Goal: Find specific page/section: Find specific page/section

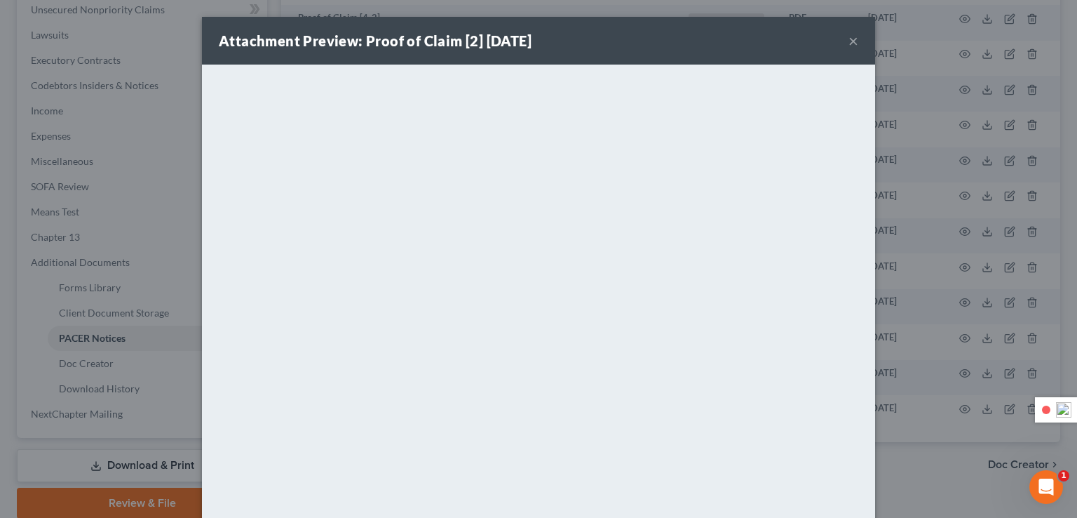
click at [853, 39] on button "×" at bounding box center [854, 40] width 10 height 17
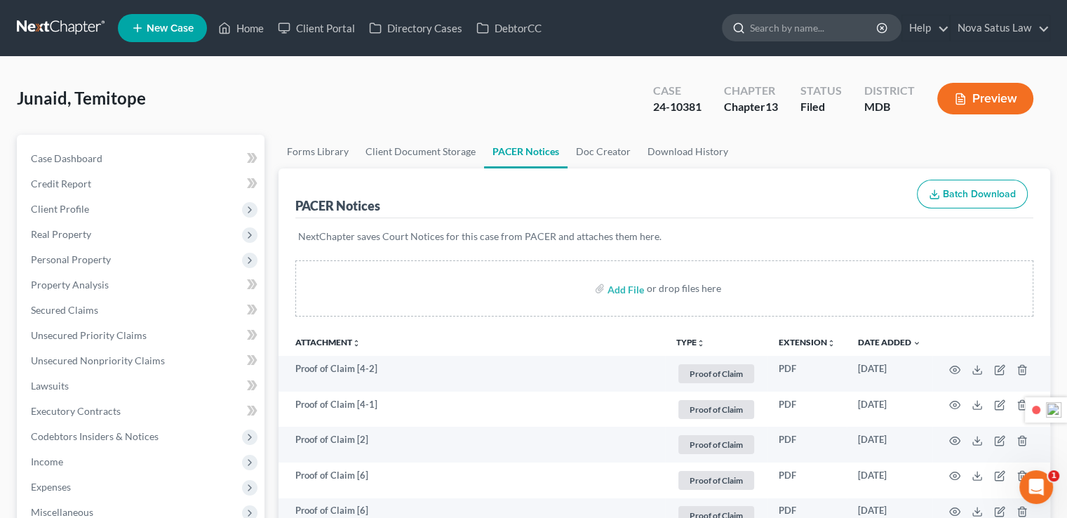
click at [763, 15] on input "search" at bounding box center [814, 28] width 128 height 26
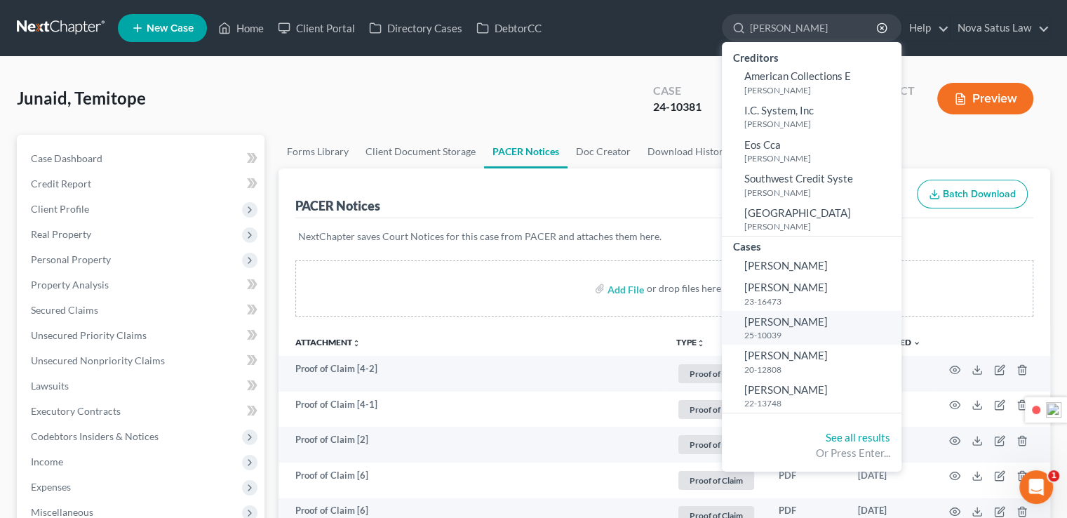
type input "[PERSON_NAME]"
click at [788, 318] on span "[PERSON_NAME]" at bounding box center [785, 321] width 83 height 13
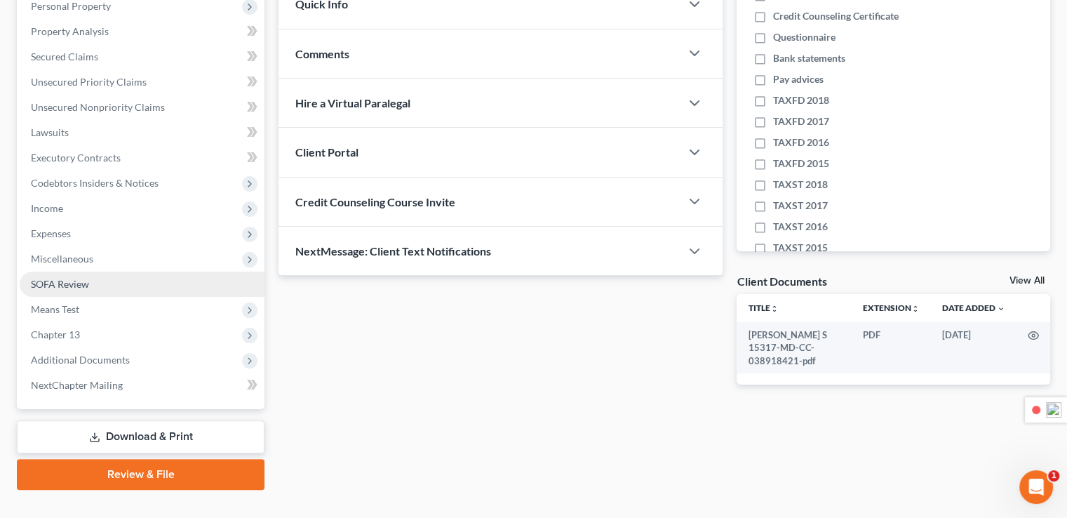
scroll to position [278, 0]
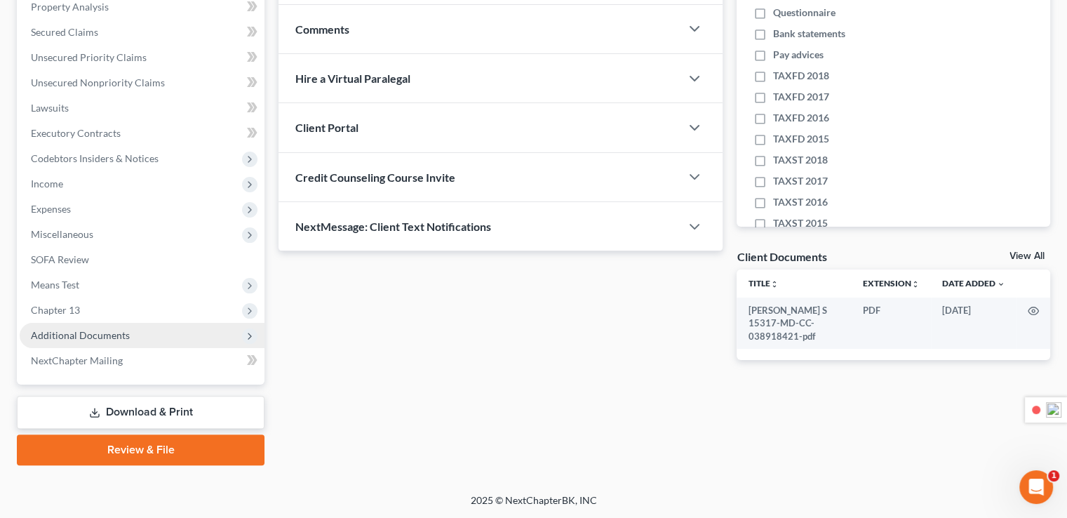
click at [82, 336] on span "Additional Documents" at bounding box center [80, 335] width 99 height 12
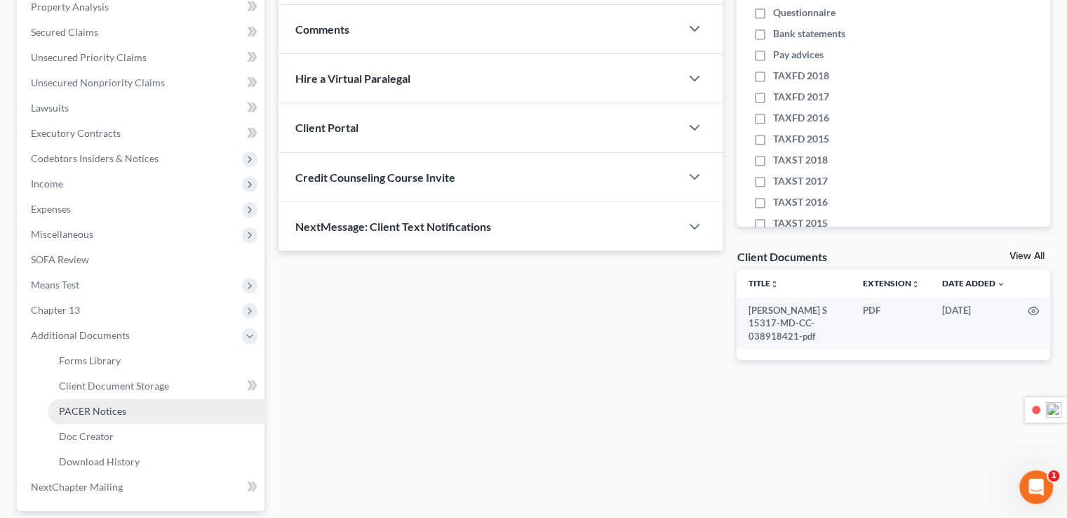
click at [89, 407] on span "PACER Notices" at bounding box center [92, 411] width 67 height 12
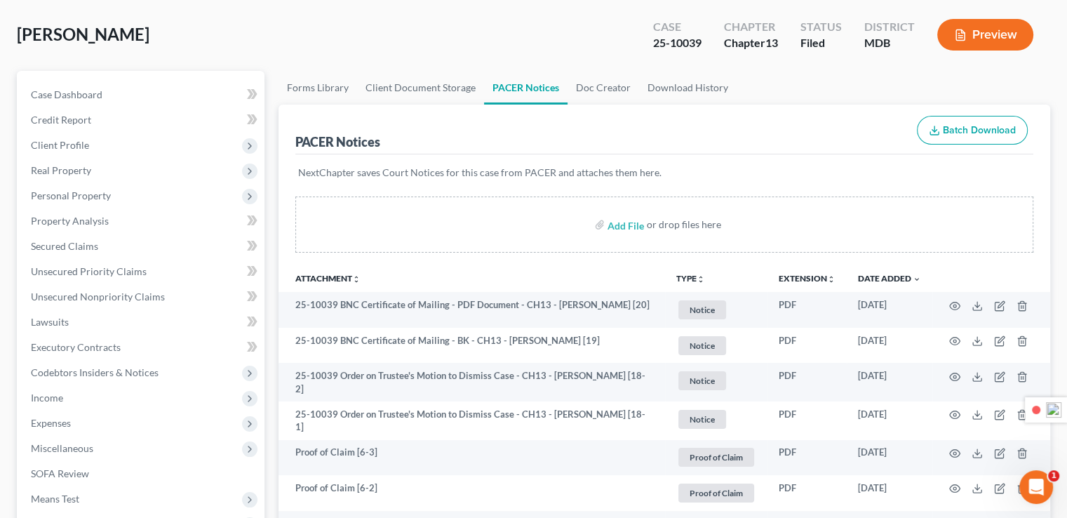
scroll to position [140, 0]
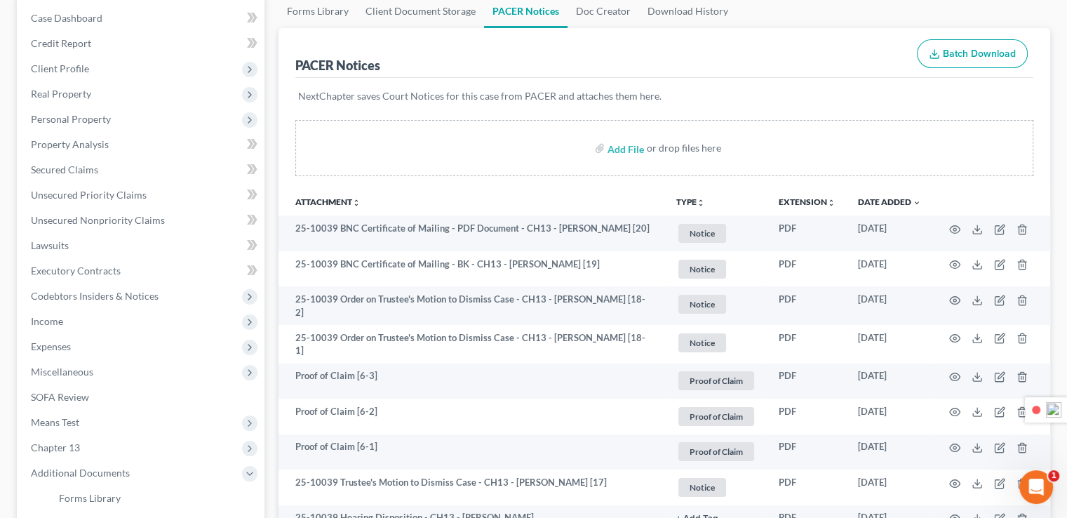
click at [696, 202] on icon "unfold_more" at bounding box center [700, 202] width 8 height 8
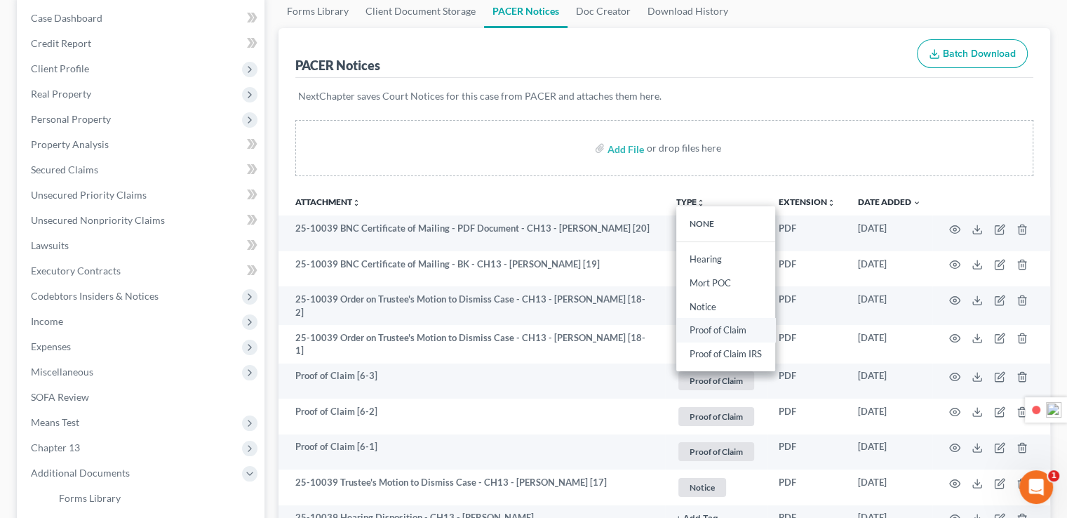
click at [707, 323] on link "Proof of Claim" at bounding box center [725, 330] width 99 height 24
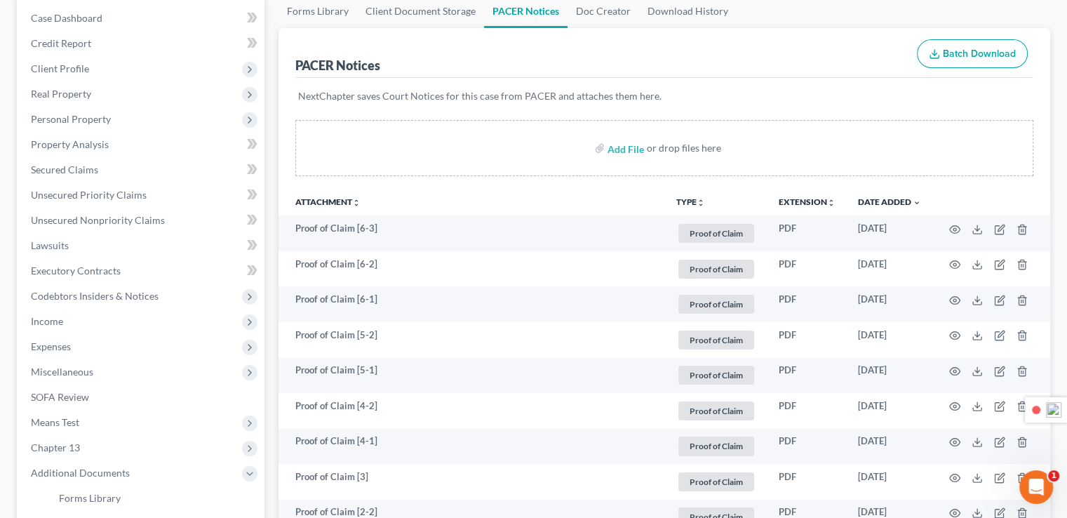
scroll to position [281, 0]
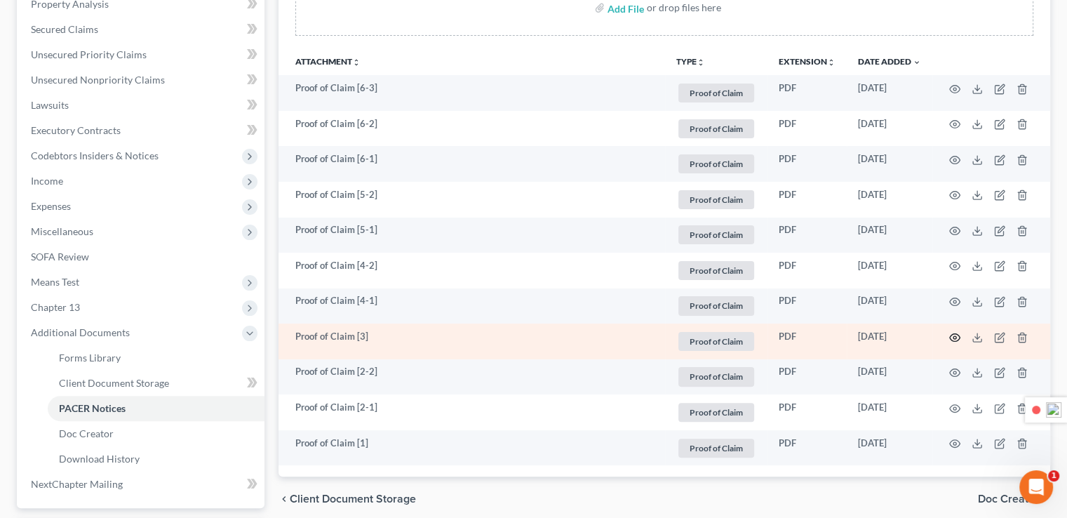
click at [954, 334] on icon "button" at bounding box center [954, 337] width 11 height 11
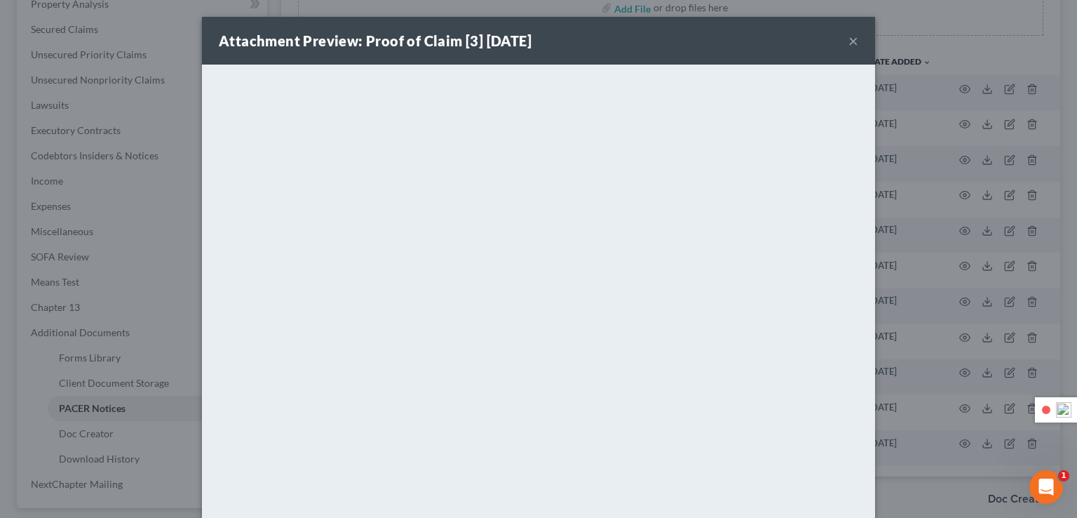
click at [849, 39] on button "×" at bounding box center [854, 40] width 10 height 17
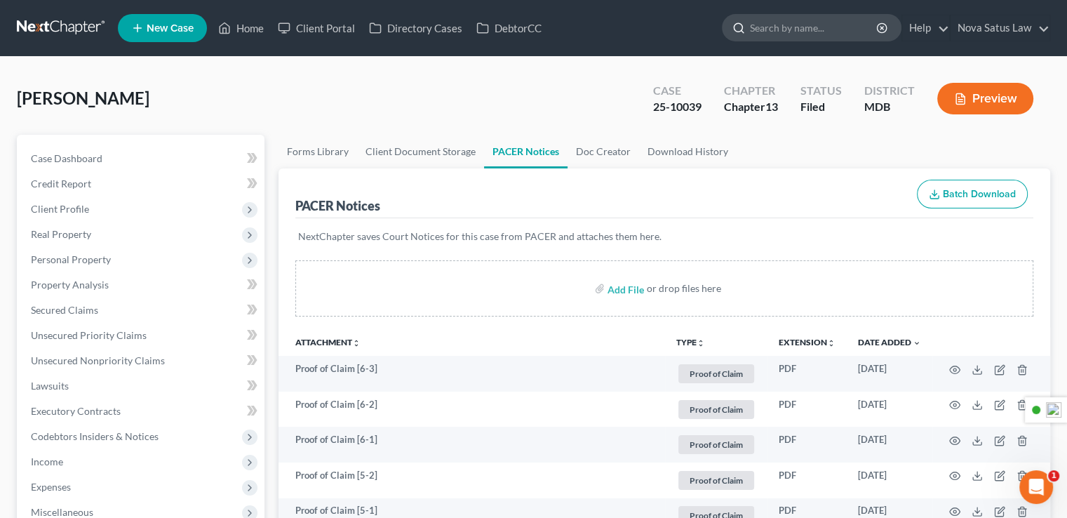
click at [802, 29] on input "search" at bounding box center [814, 28] width 128 height 26
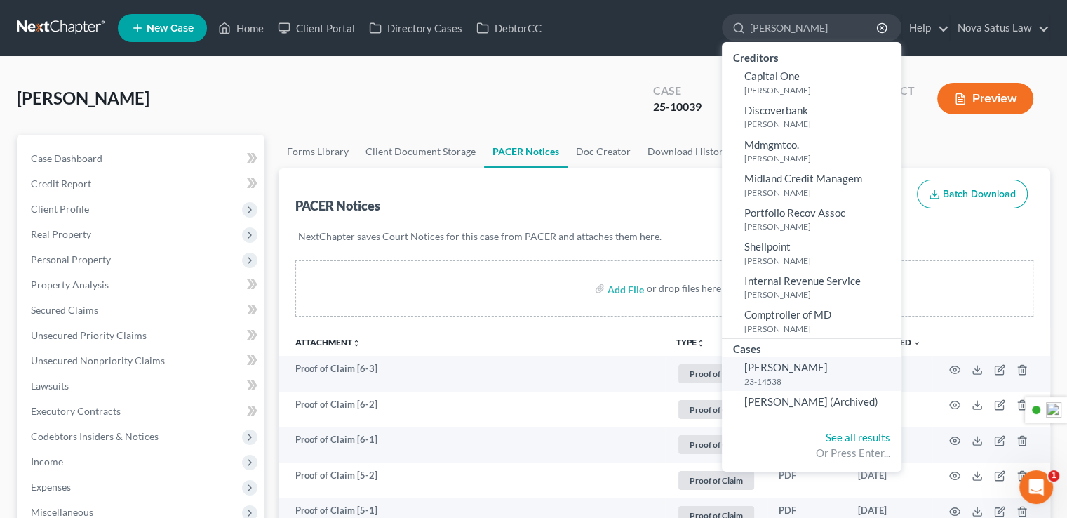
type input "kaitlyn"
click at [802, 369] on span "Allen, Kaitlyn" at bounding box center [785, 366] width 83 height 13
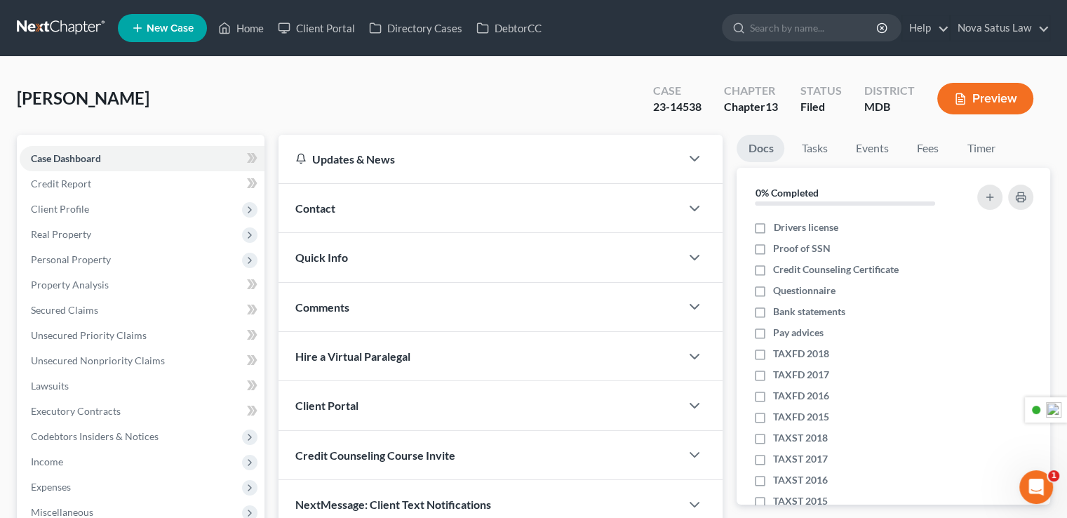
scroll to position [281, 0]
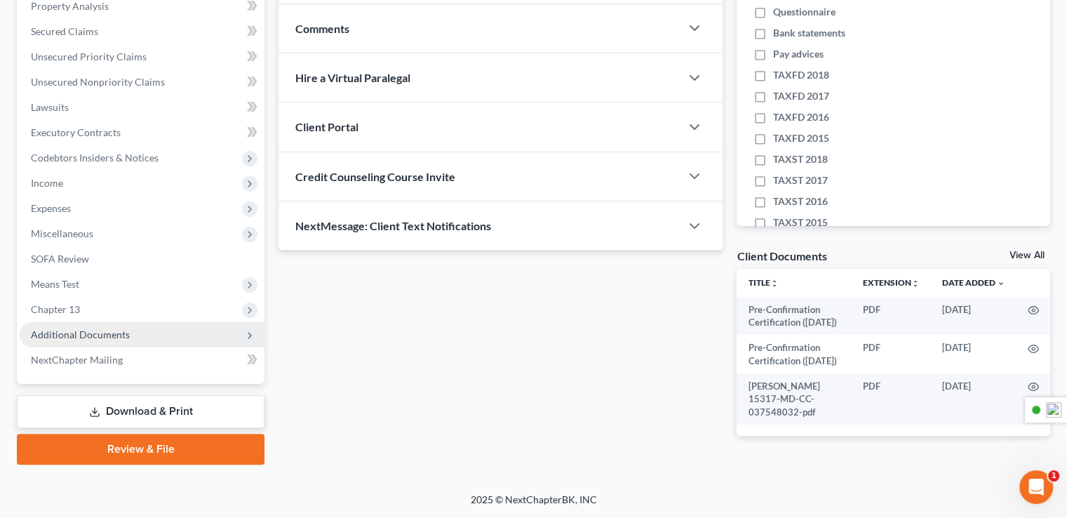
click at [72, 325] on span "Additional Documents" at bounding box center [142, 334] width 245 height 25
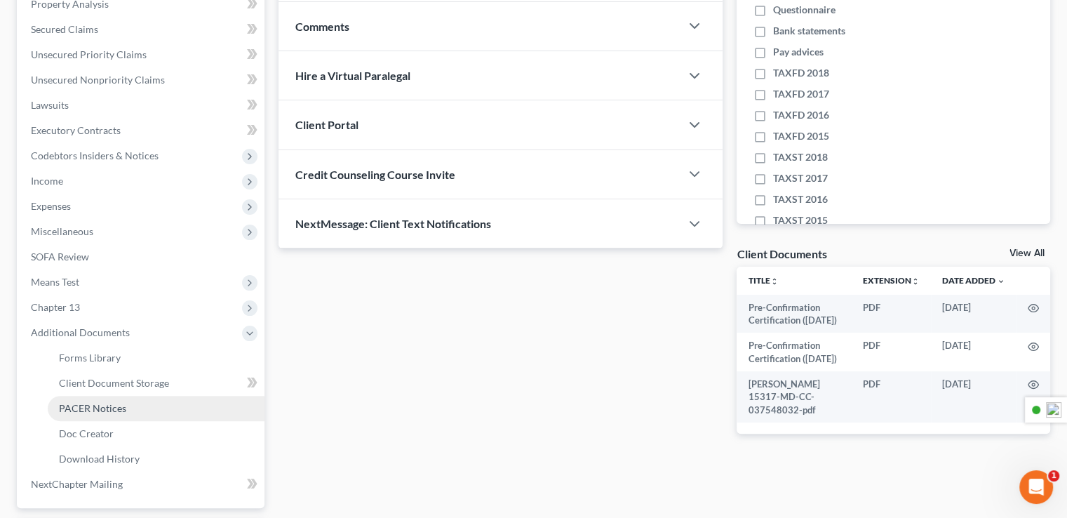
click at [85, 405] on span "PACER Notices" at bounding box center [92, 408] width 67 height 12
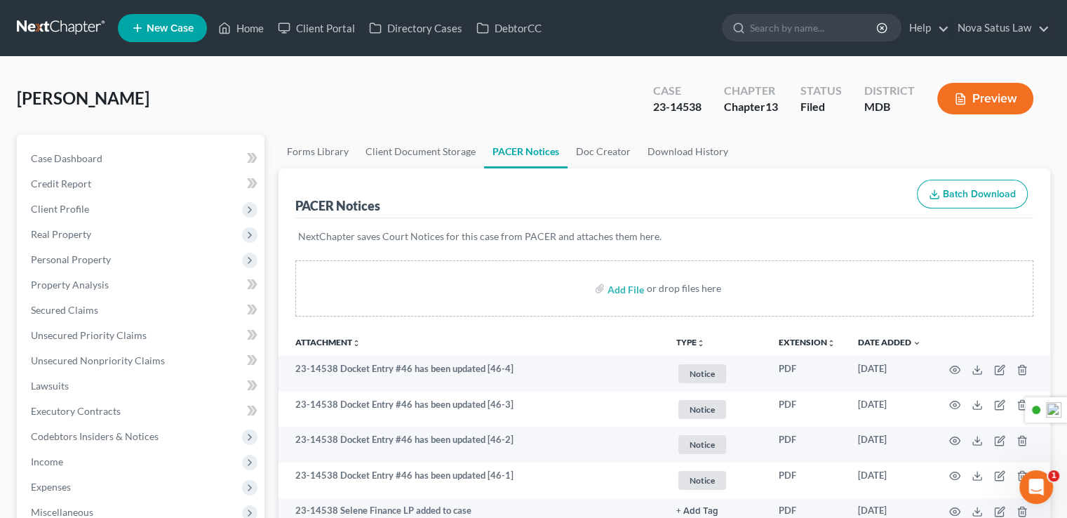
click at [693, 342] on button "TYPE unfold_more" at bounding box center [690, 342] width 29 height 9
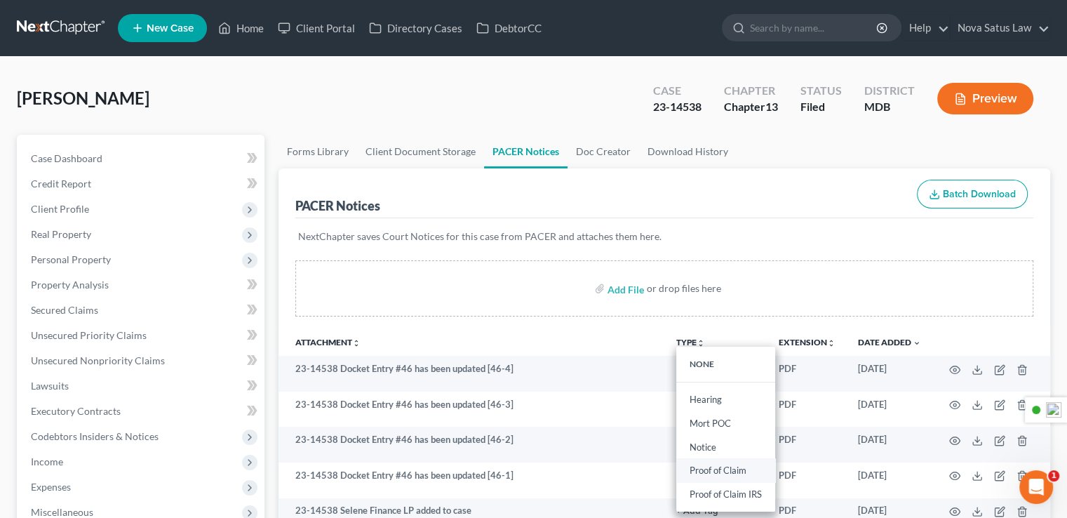
click at [715, 466] on link "Proof of Claim" at bounding box center [725, 471] width 99 height 24
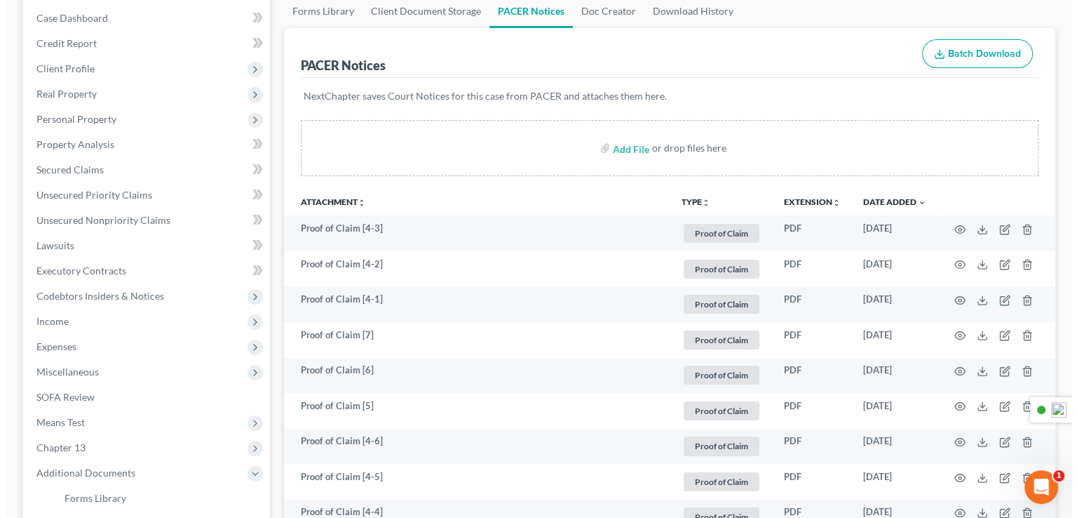
scroll to position [281, 0]
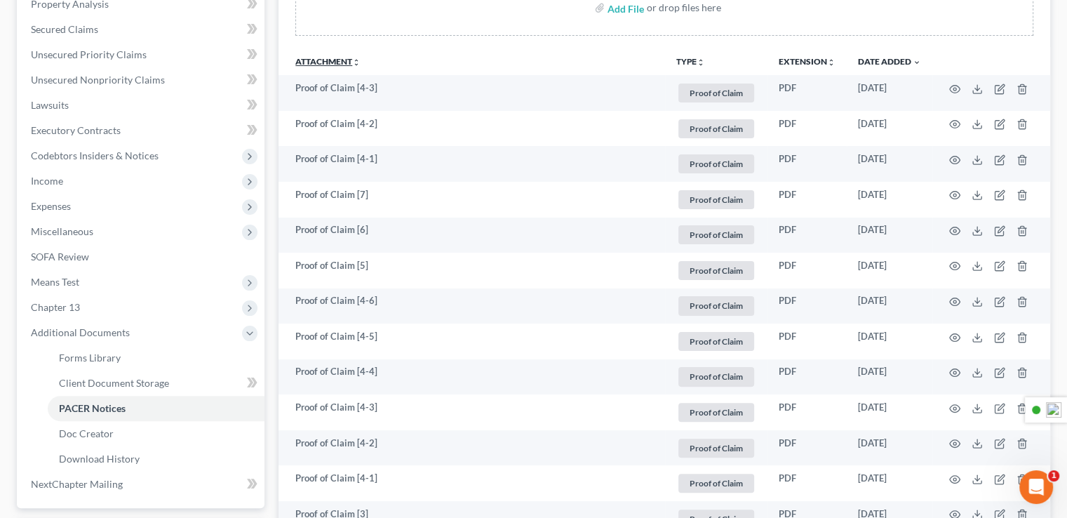
click at [329, 56] on link "Attachment unfold_more expand_more expand_less" at bounding box center [327, 61] width 65 height 11
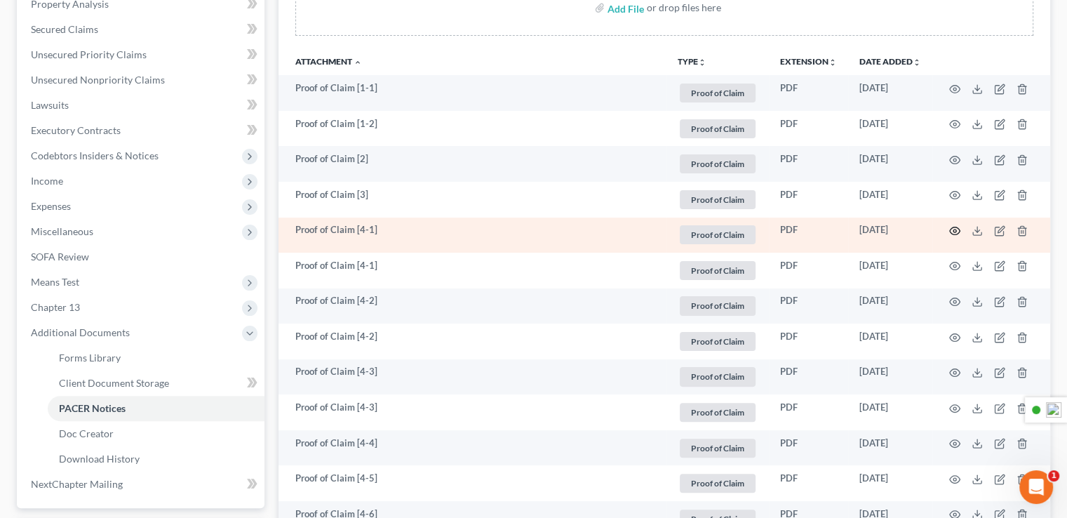
click at [955, 227] on icon "button" at bounding box center [955, 231] width 11 height 8
